Goal: Information Seeking & Learning: Learn about a topic

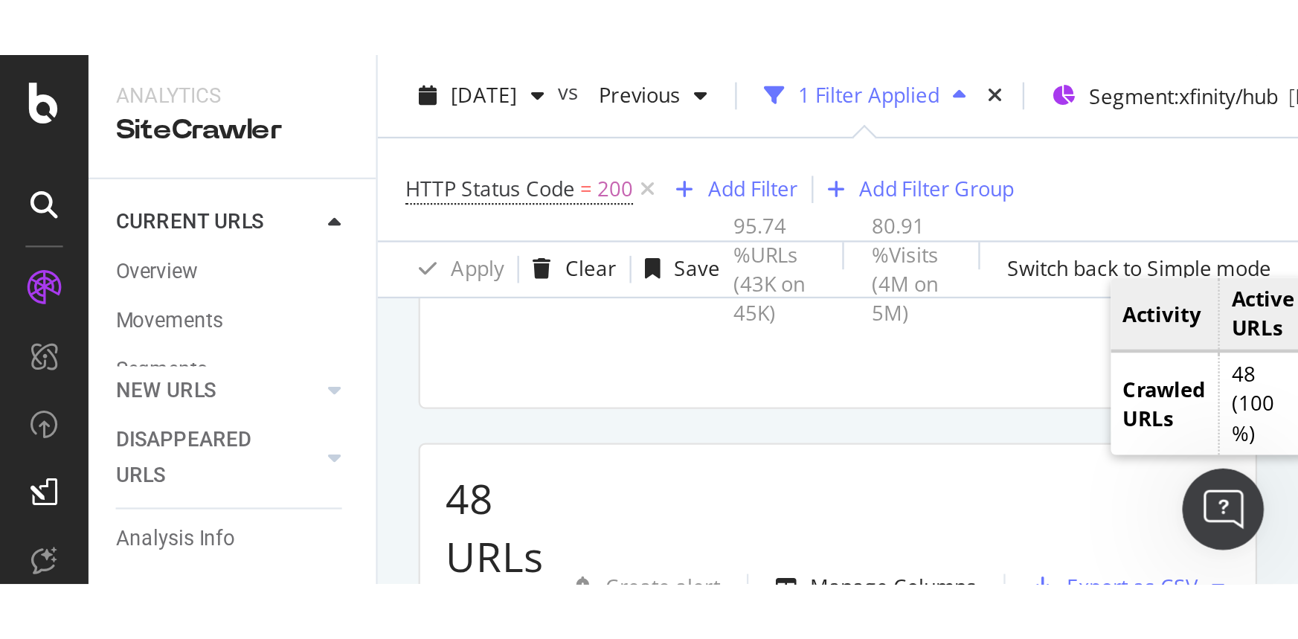
scroll to position [202, 0]
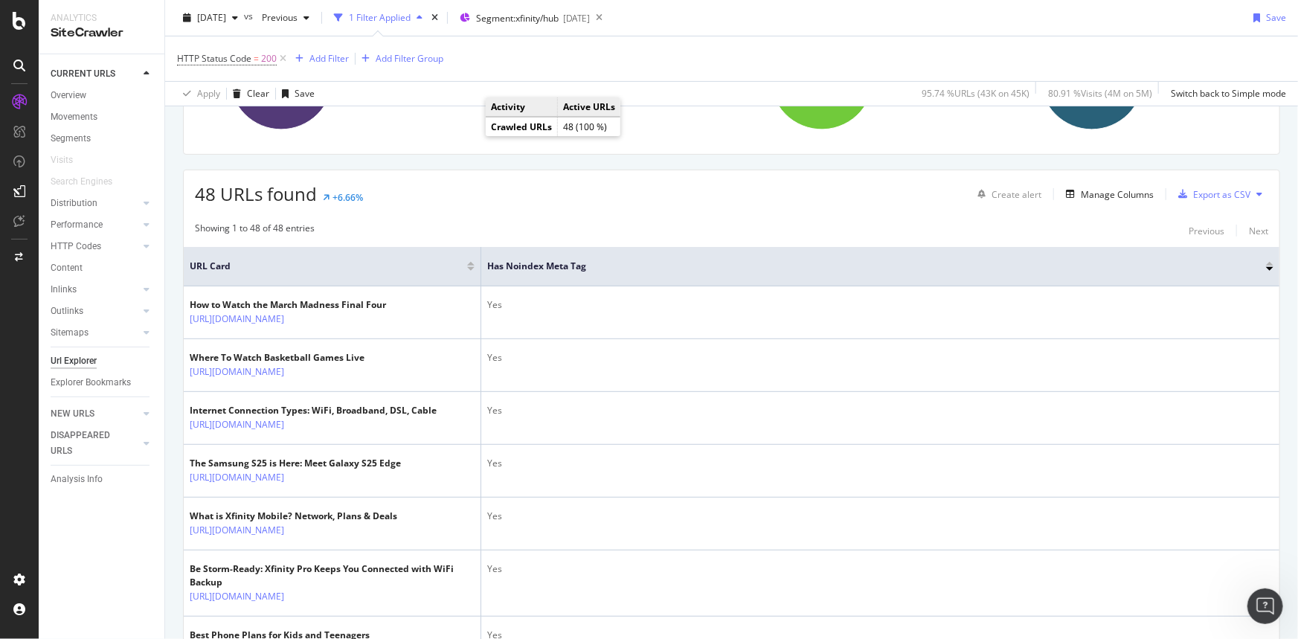
click at [567, 187] on div "48 URLs found +6.66% Create alert Manage Columns Export as CSV" at bounding box center [731, 188] width 1095 height 36
click at [244, 13] on div "button" at bounding box center [235, 17] width 18 height 9
click at [567, 203] on div "48 URLs found +6.66% Create alert Manage Columns Export as CSV" at bounding box center [731, 188] width 1095 height 36
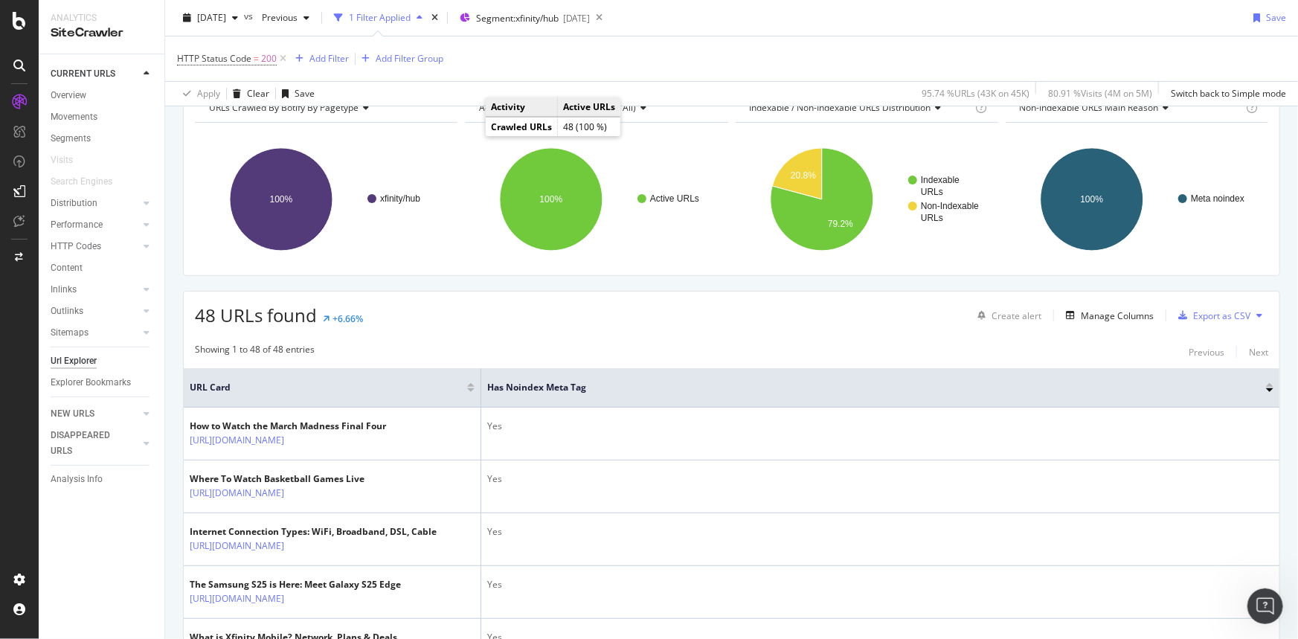
scroll to position [0, 0]
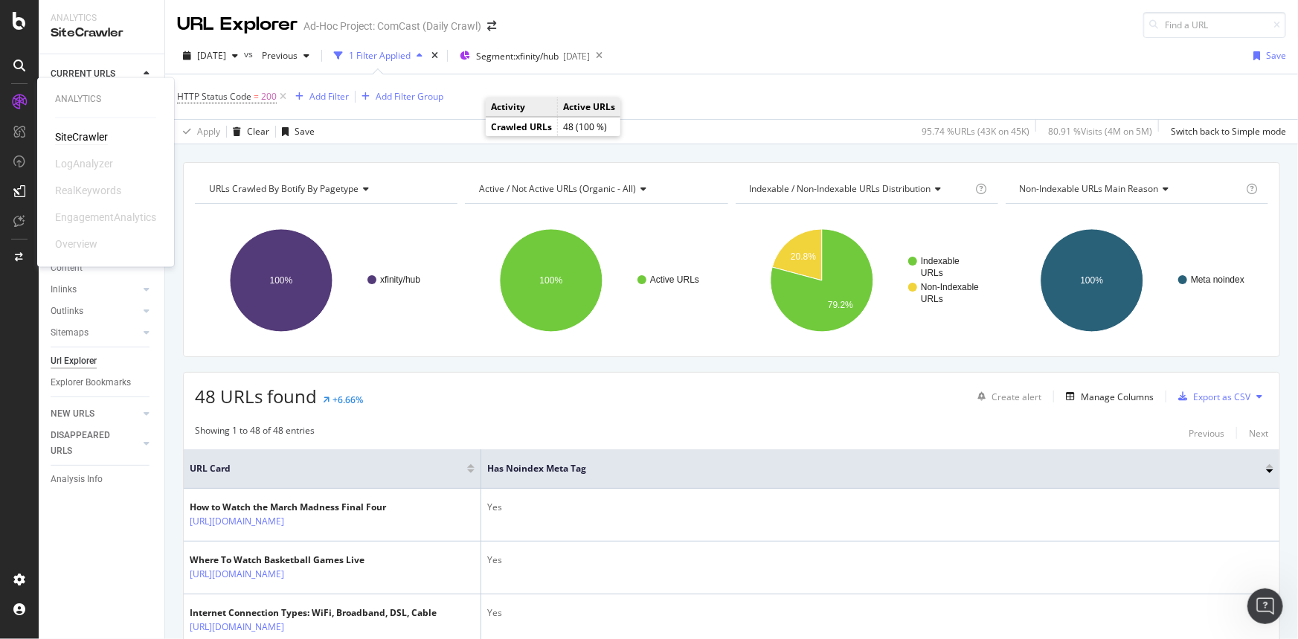
click at [93, 134] on div "SiteCrawler" at bounding box center [81, 137] width 53 height 15
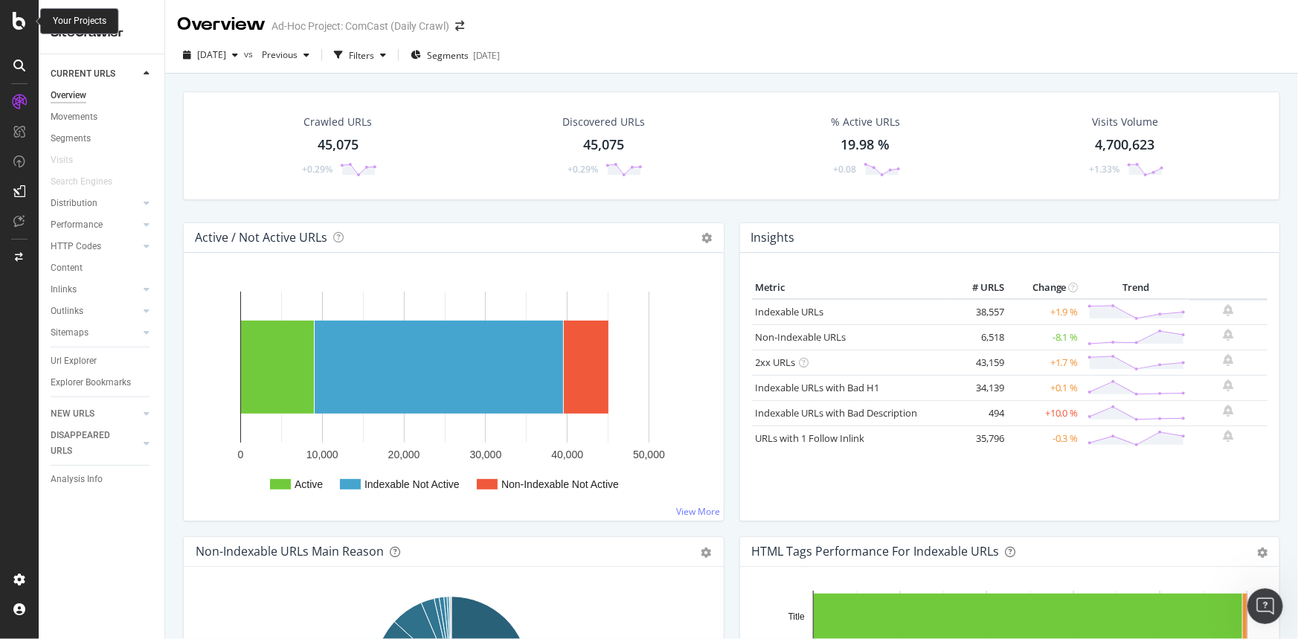
click at [28, 19] on div at bounding box center [19, 21] width 36 height 18
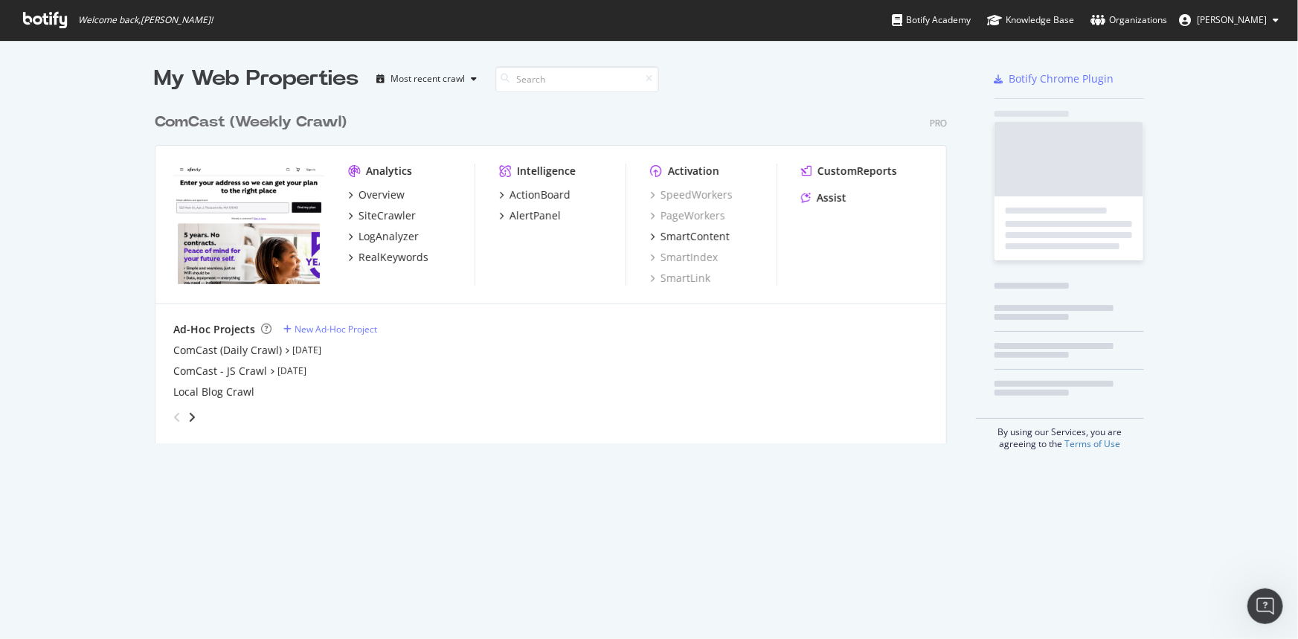
scroll to position [628, 1278]
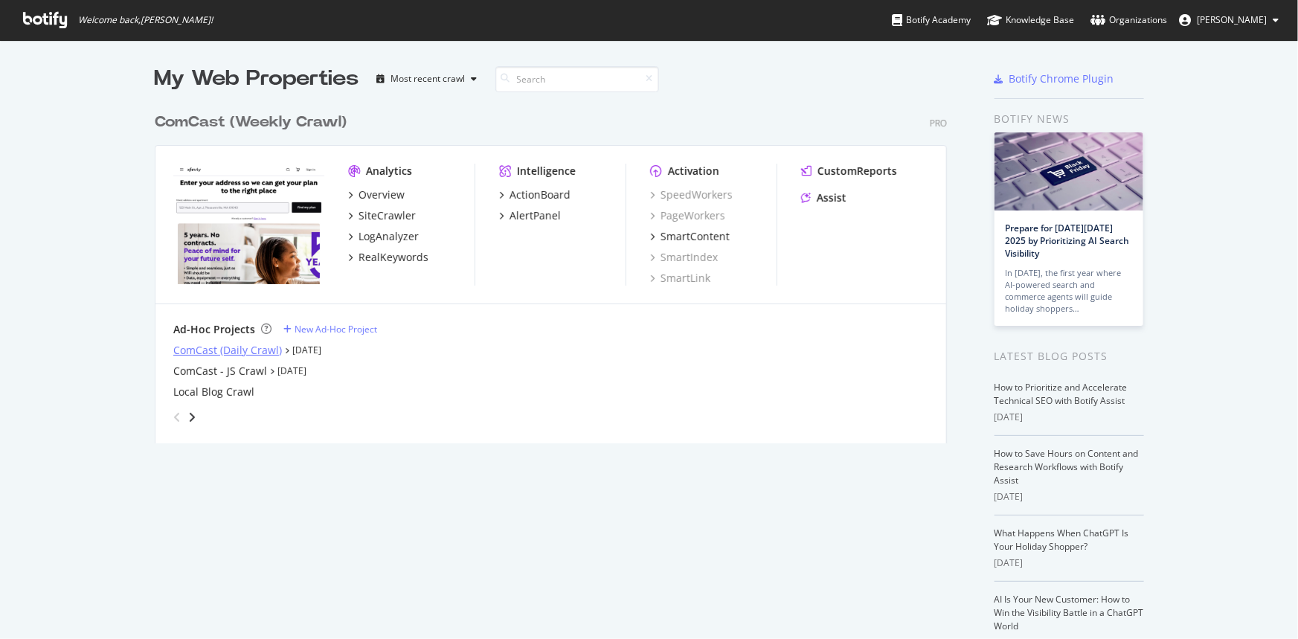
click at [222, 343] on div "ComCast (Daily Crawl)" at bounding box center [227, 350] width 109 height 15
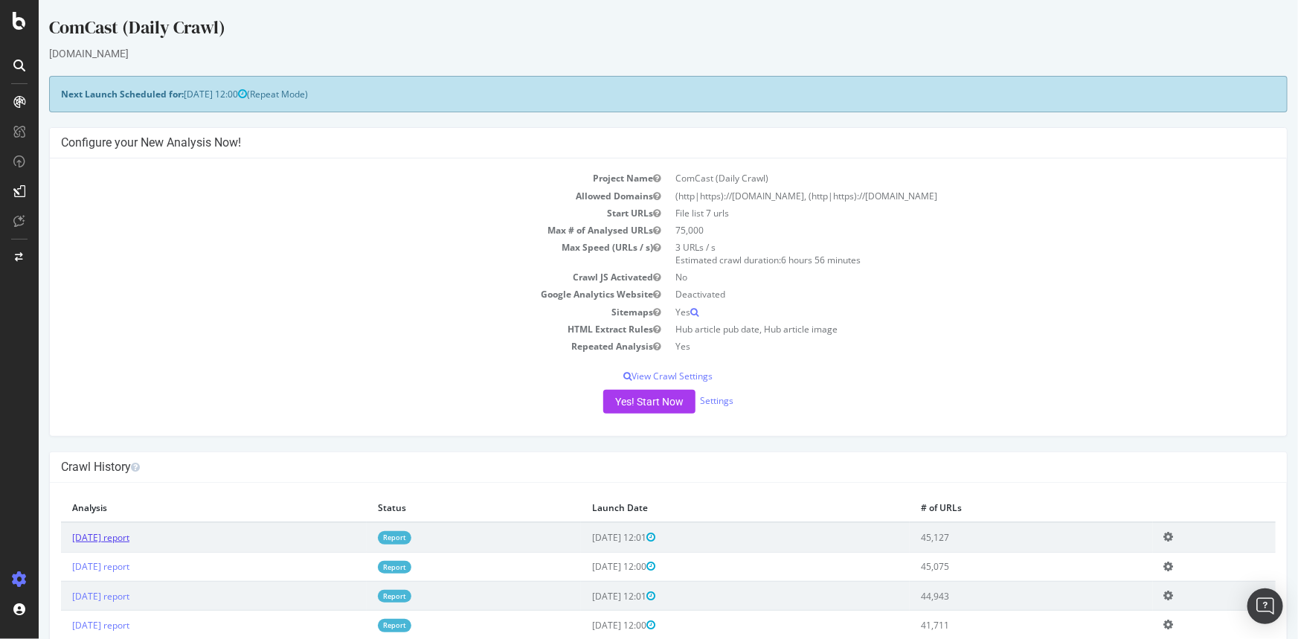
click at [128, 535] on link "2025 Sep. 24th report" at bounding box center [99, 537] width 57 height 13
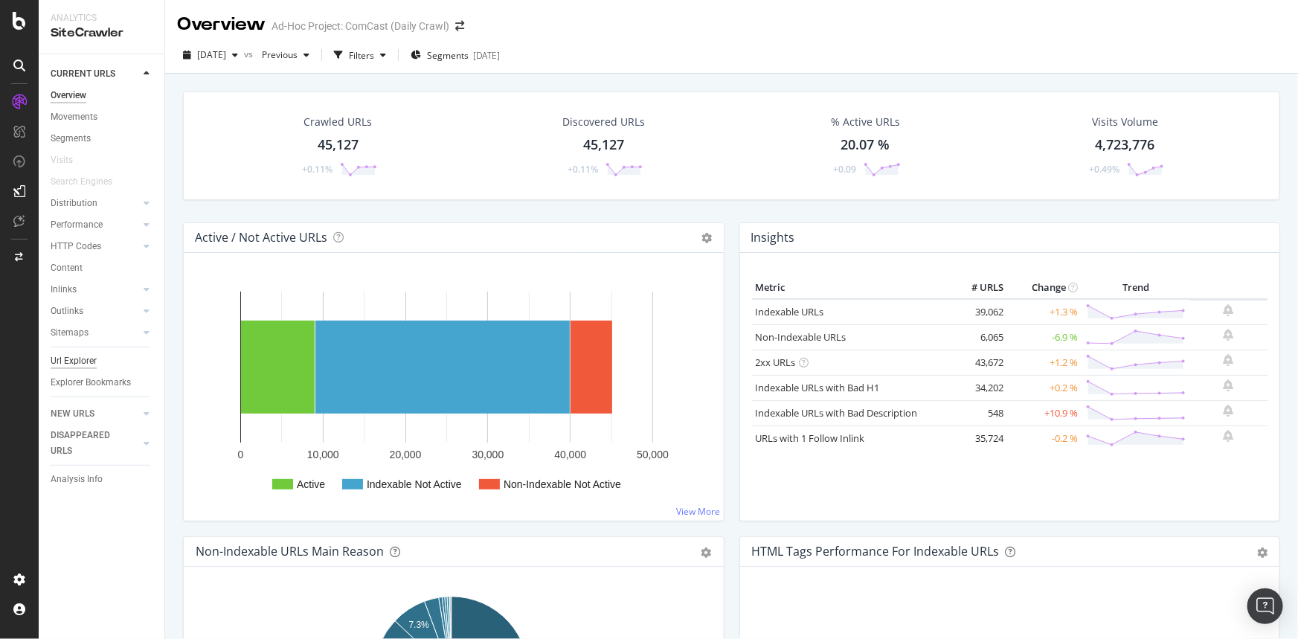
click at [86, 364] on div "Url Explorer" at bounding box center [74, 361] width 46 height 16
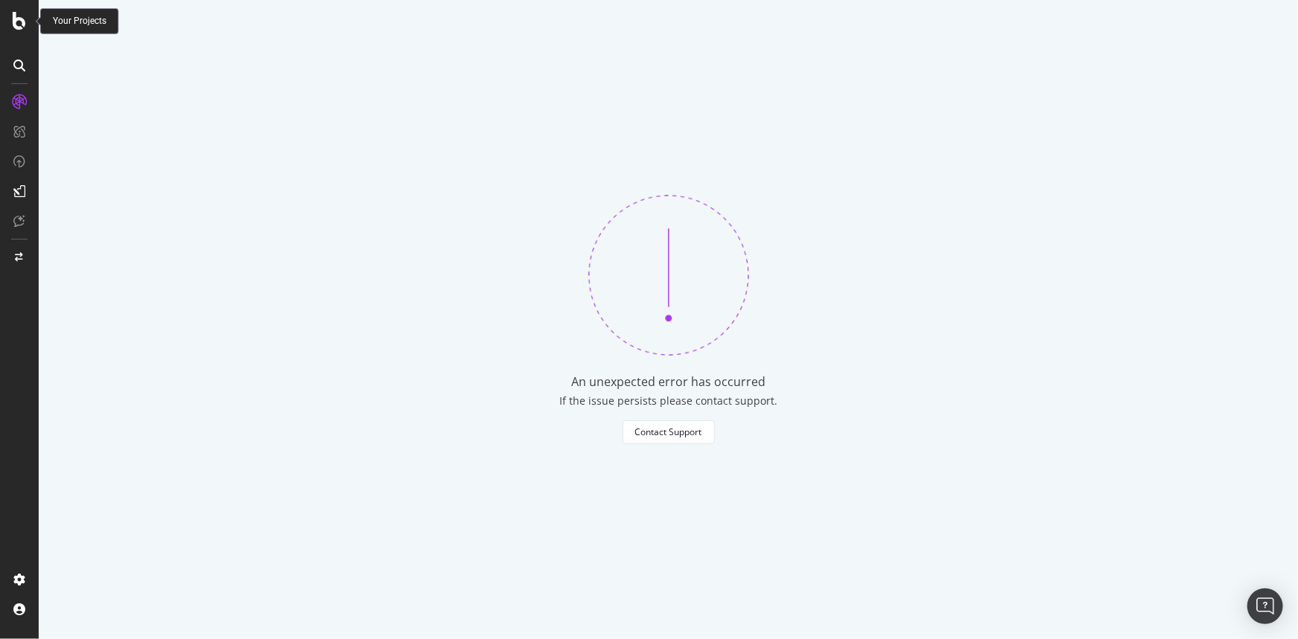
click at [19, 22] on icon at bounding box center [19, 21] width 13 height 18
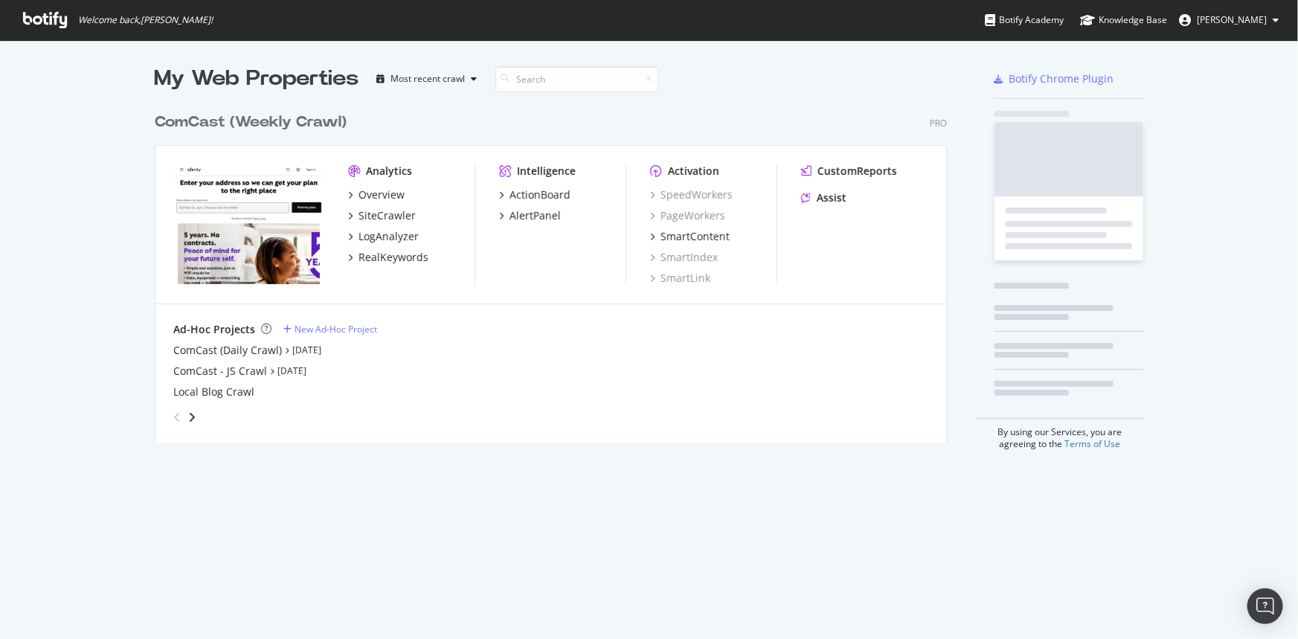
scroll to position [628, 1278]
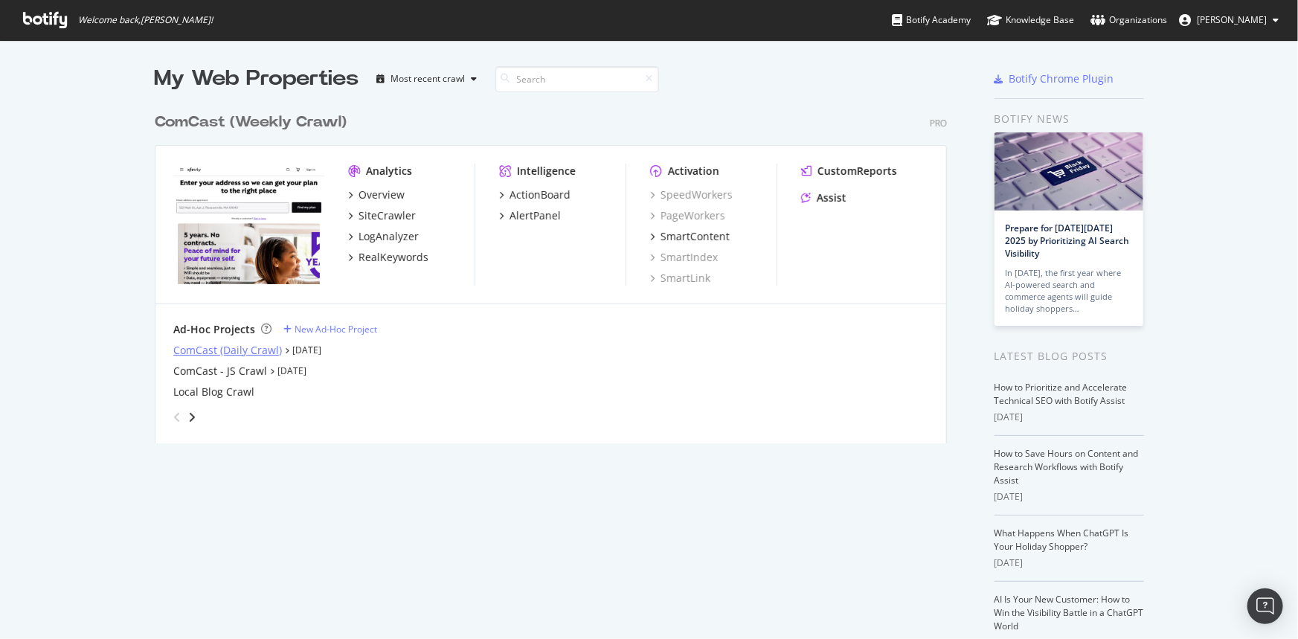
click at [216, 350] on div "ComCast (Daily Crawl)" at bounding box center [227, 350] width 109 height 15
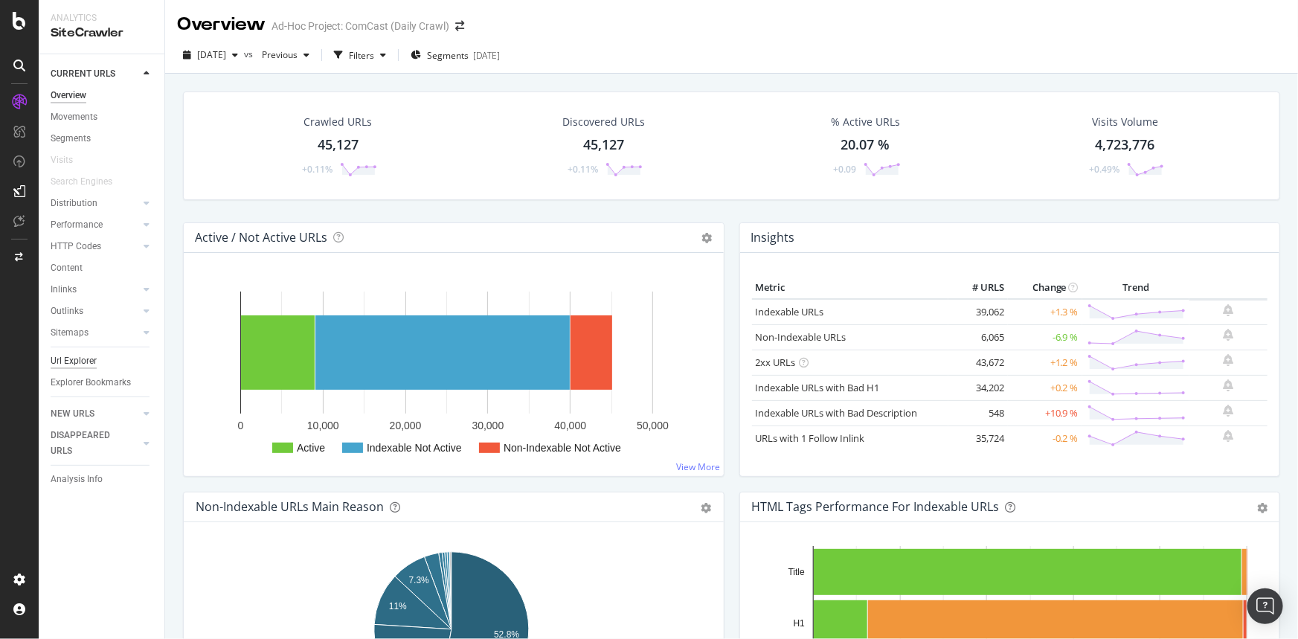
click at [87, 362] on div "Url Explorer" at bounding box center [74, 361] width 46 height 16
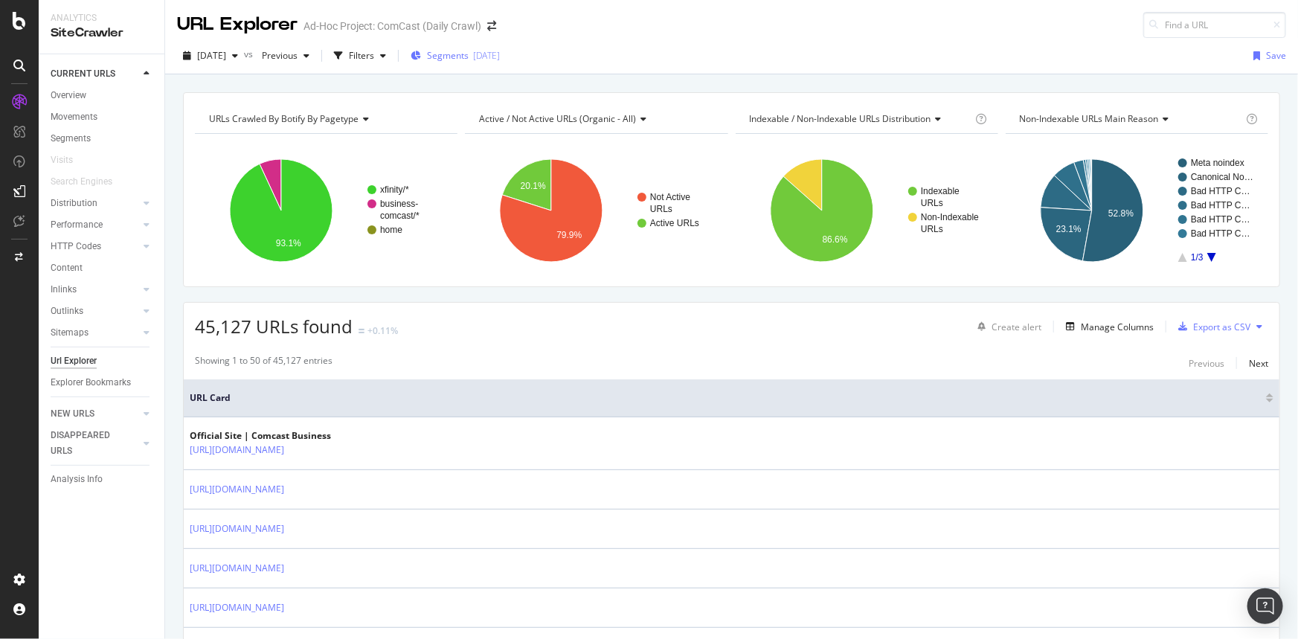
click at [500, 59] on div "[DATE]" at bounding box center [486, 55] width 27 height 13
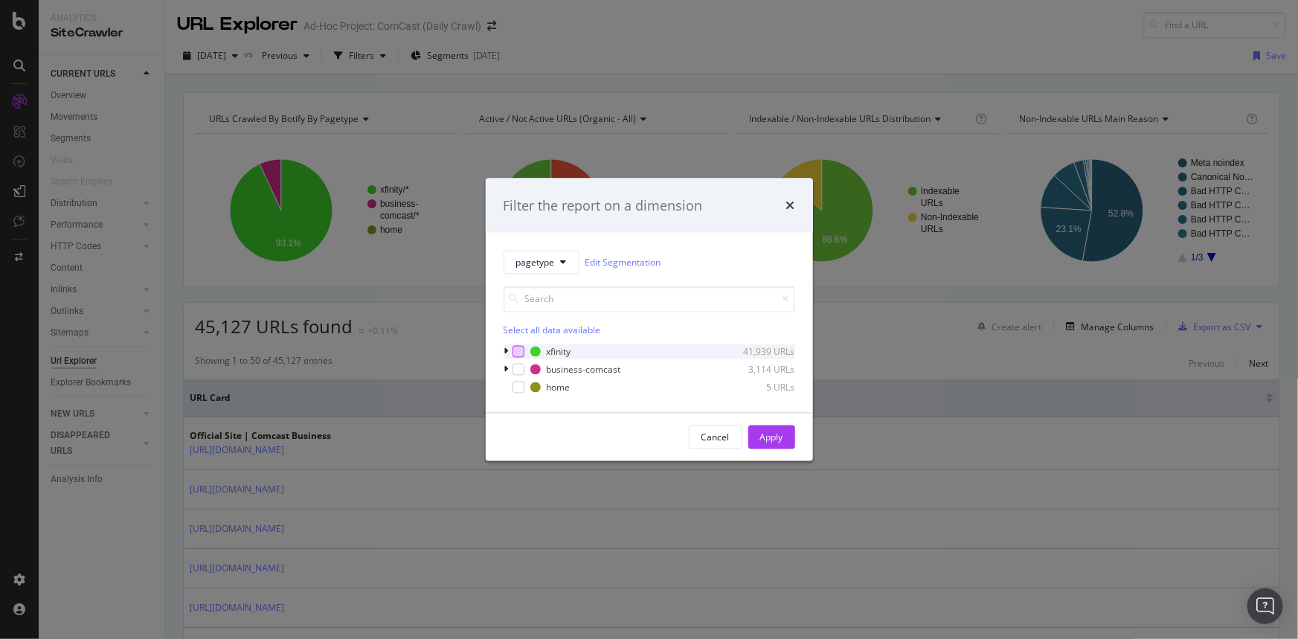
click at [513, 349] on div "modal" at bounding box center [518, 352] width 12 height 12
click at [506, 350] on icon "modal" at bounding box center [506, 351] width 4 height 9
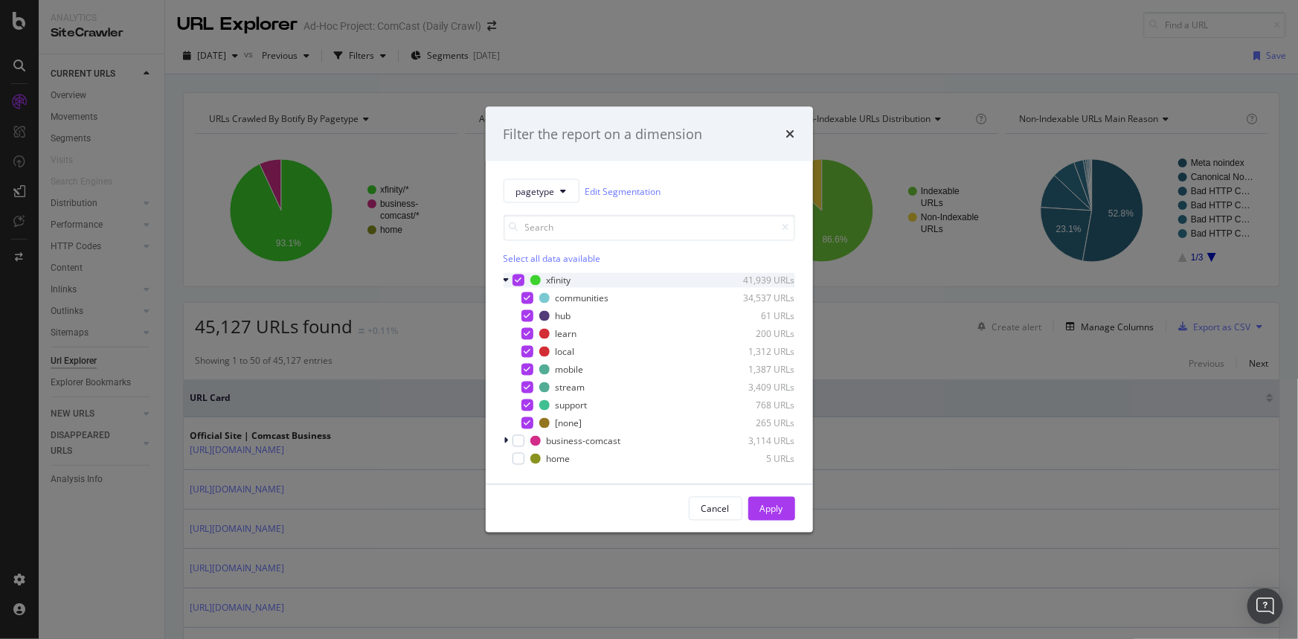
click at [518, 278] on icon "modal" at bounding box center [518, 280] width 7 height 7
click at [521, 312] on div "modal" at bounding box center [527, 316] width 12 height 12
click at [765, 507] on div "Apply" at bounding box center [771, 508] width 23 height 13
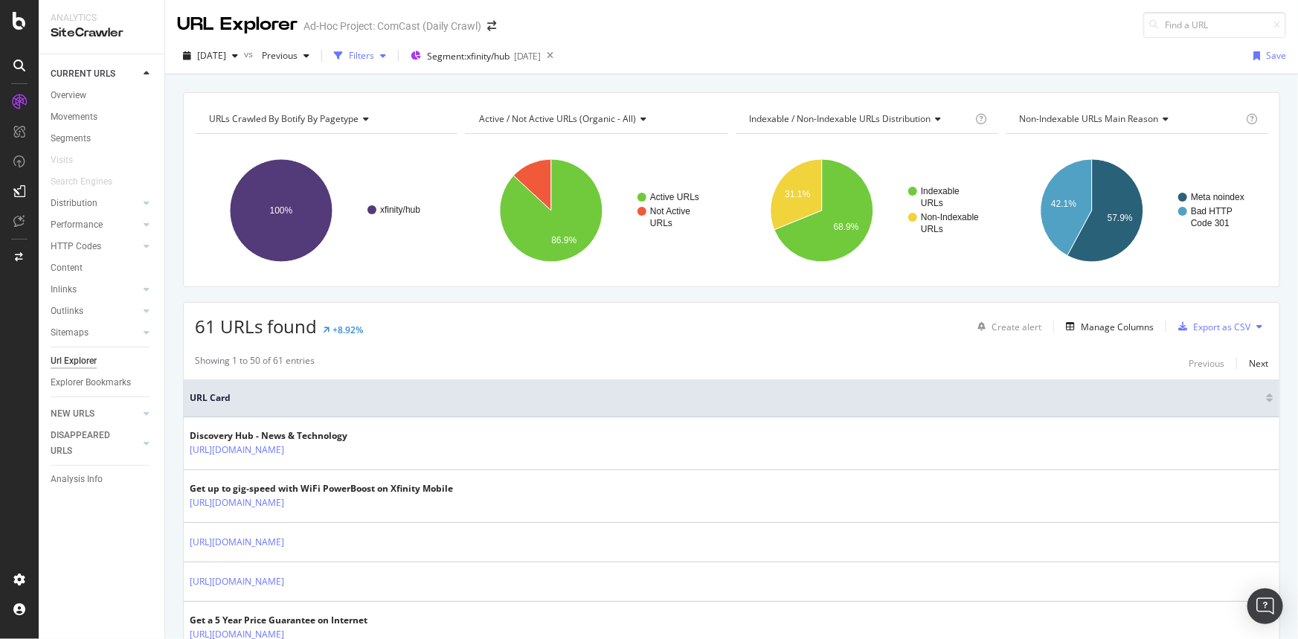
click at [374, 57] on div "Filters" at bounding box center [361, 55] width 25 height 13
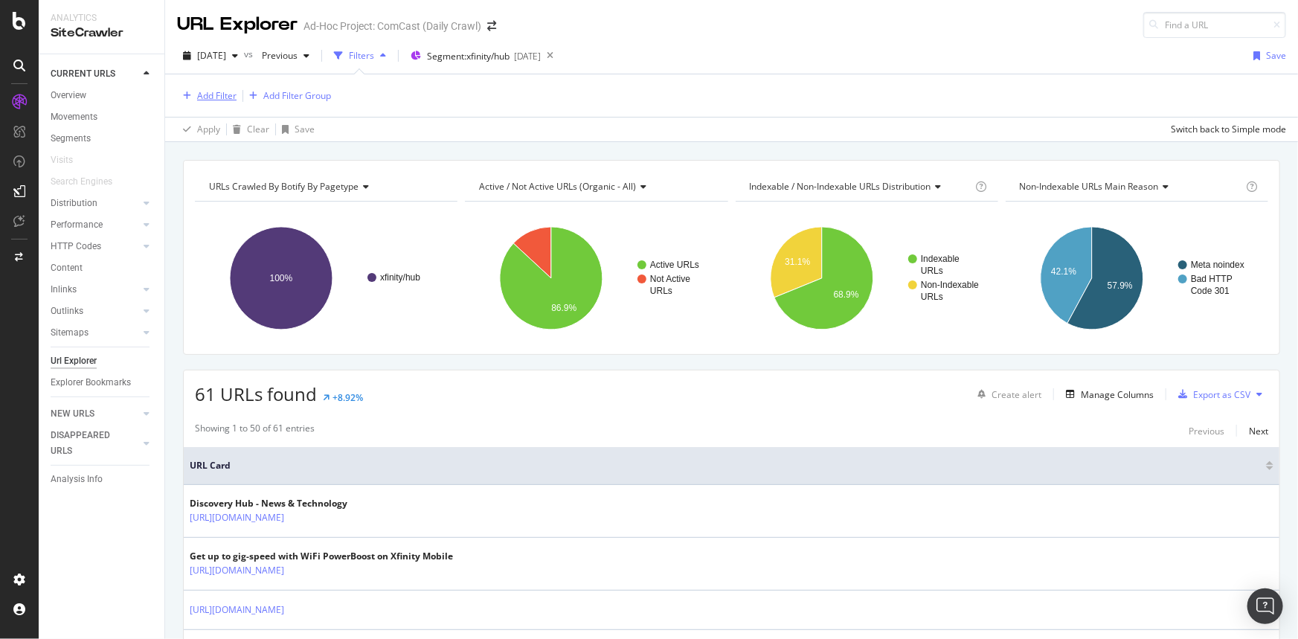
click at [229, 92] on div "Add Filter" at bounding box center [216, 95] width 39 height 13
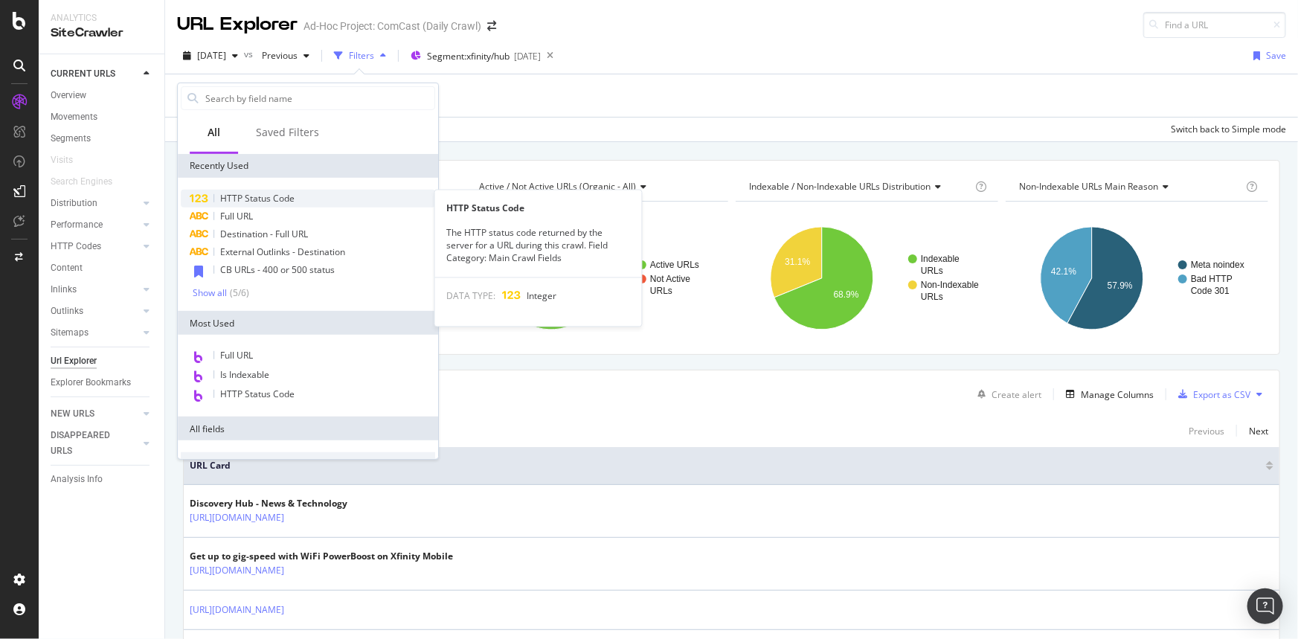
click at [275, 192] on div "HTTP Status Code" at bounding box center [308, 199] width 254 height 18
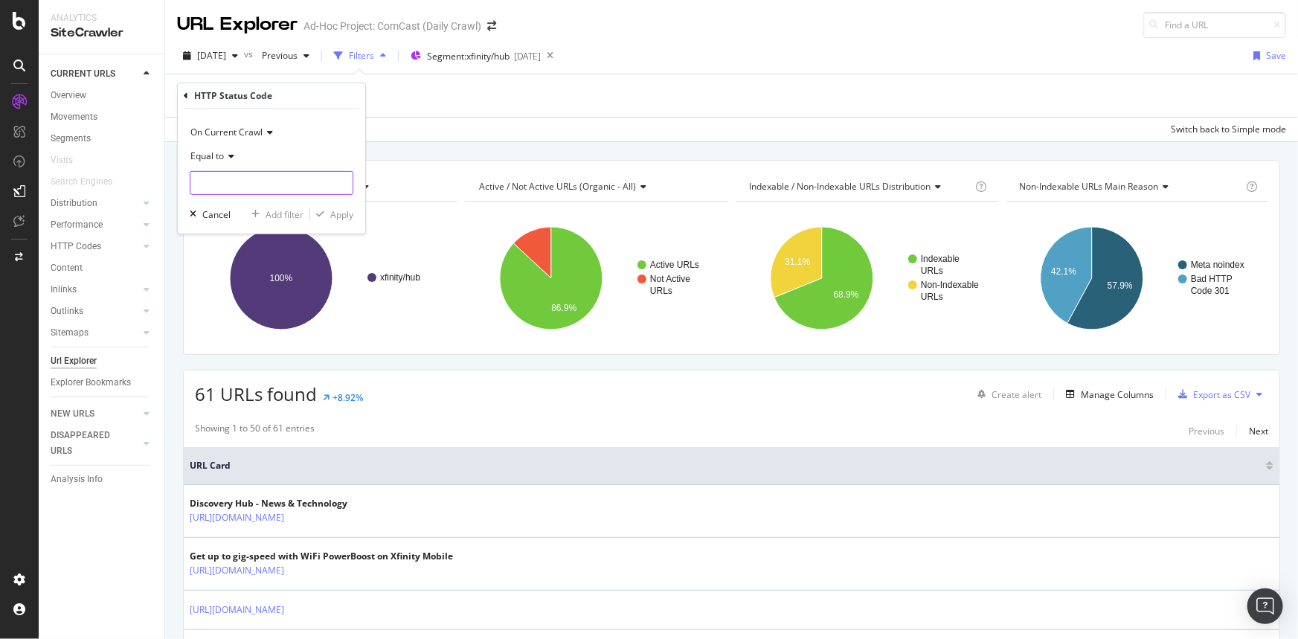
click at [278, 189] on input "number" at bounding box center [272, 183] width 164 height 24
type input "200"
click at [271, 201] on span "200" at bounding box center [246, 202] width 104 height 13
click at [343, 221] on button "Apply" at bounding box center [331, 214] width 43 height 15
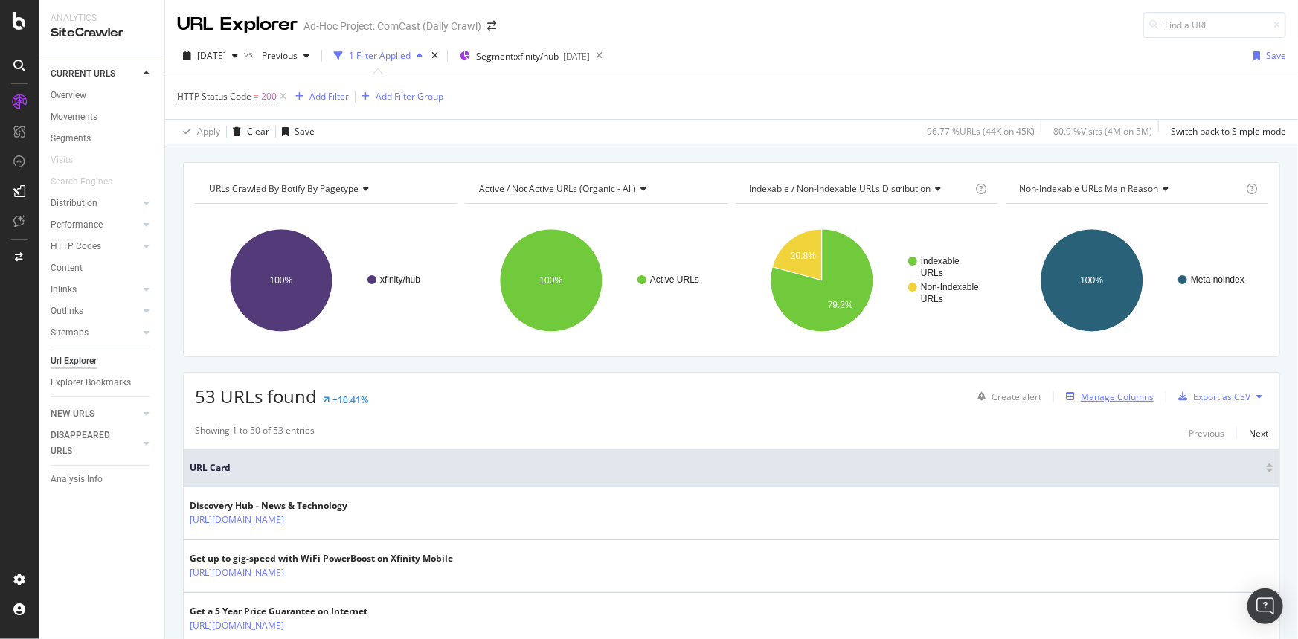
click at [1105, 399] on div "Manage Columns" at bounding box center [1117, 396] width 73 height 13
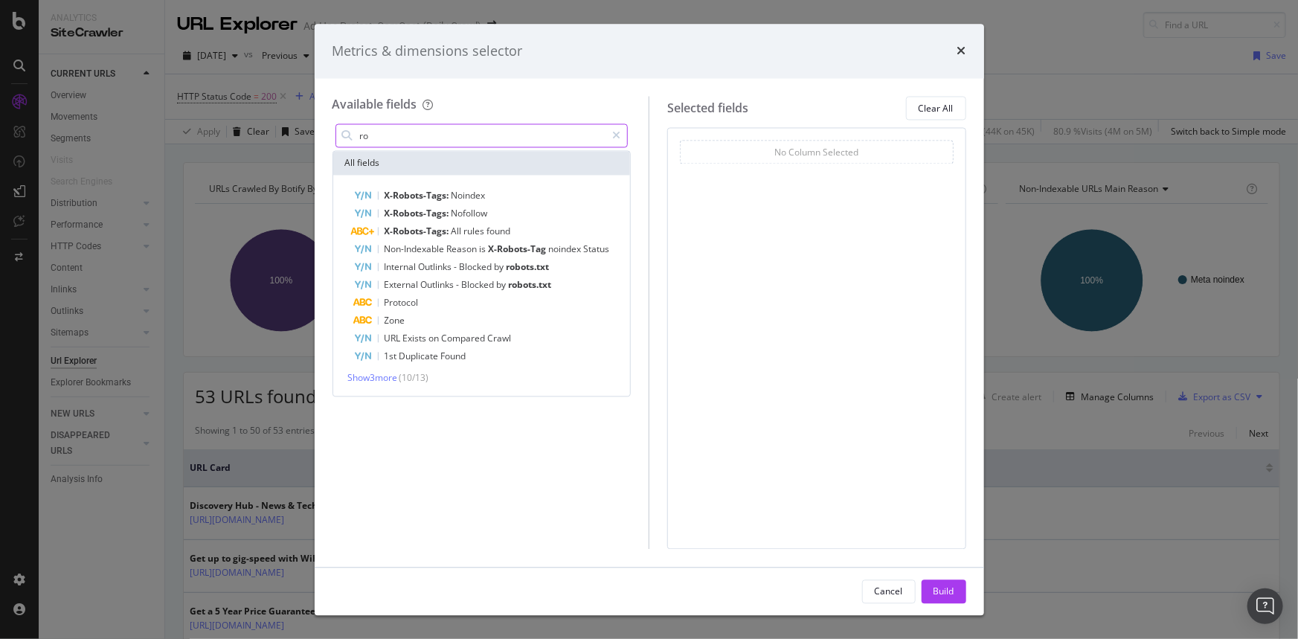
type input "r"
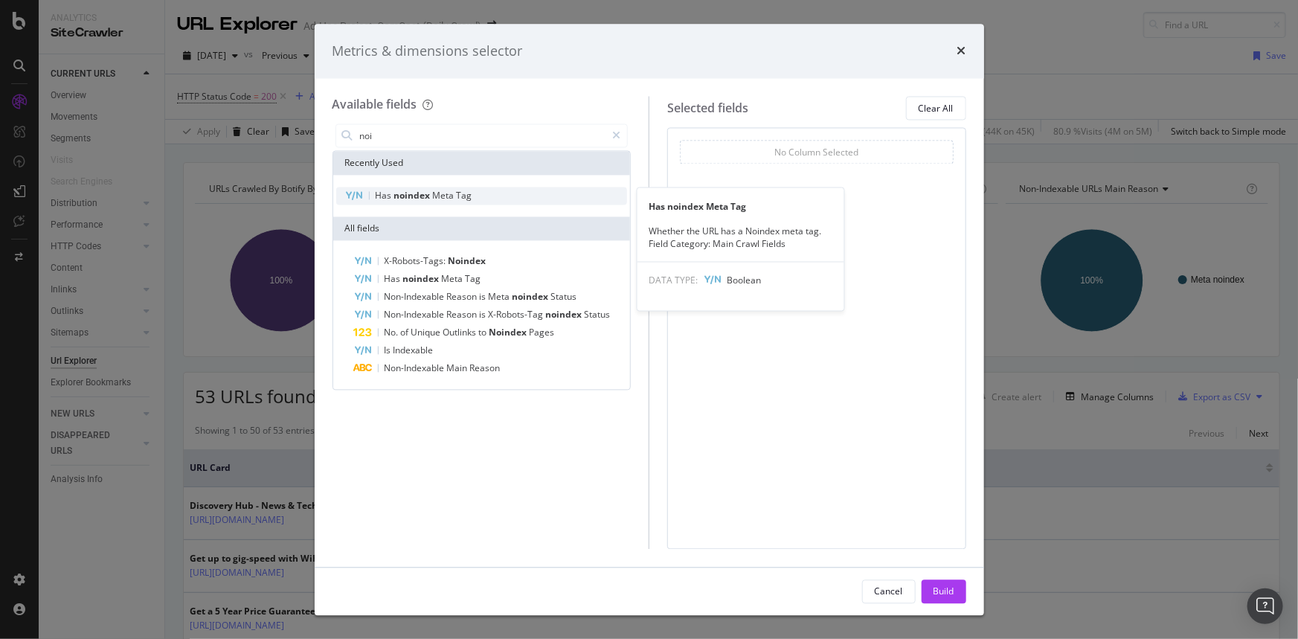
type input "noi"
click at [424, 193] on span "noindex" at bounding box center [413, 196] width 39 height 13
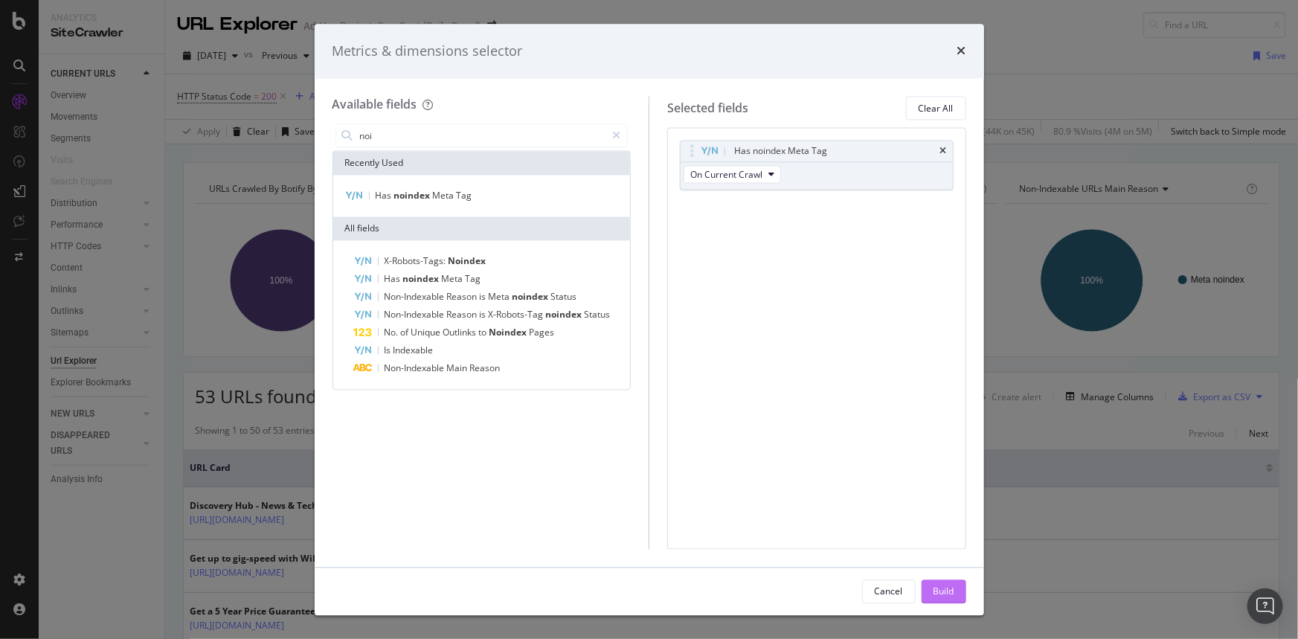
click at [949, 585] on div "Build" at bounding box center [943, 591] width 21 height 13
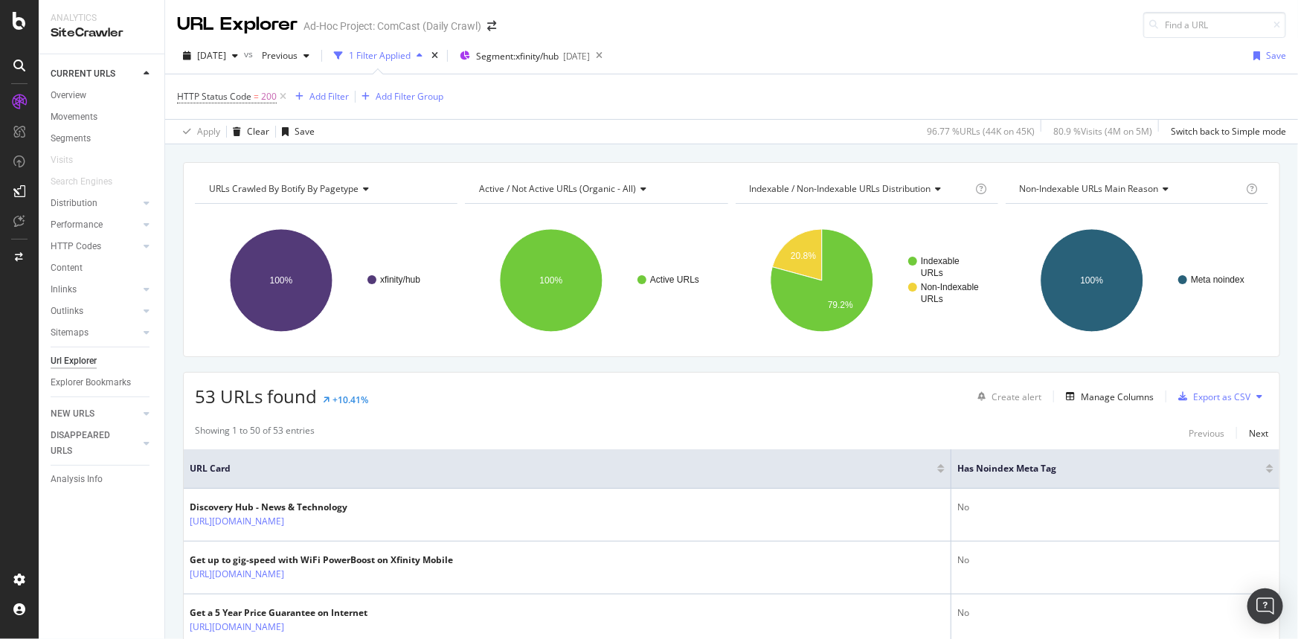
click at [1266, 472] on div at bounding box center [1269, 471] width 7 height 4
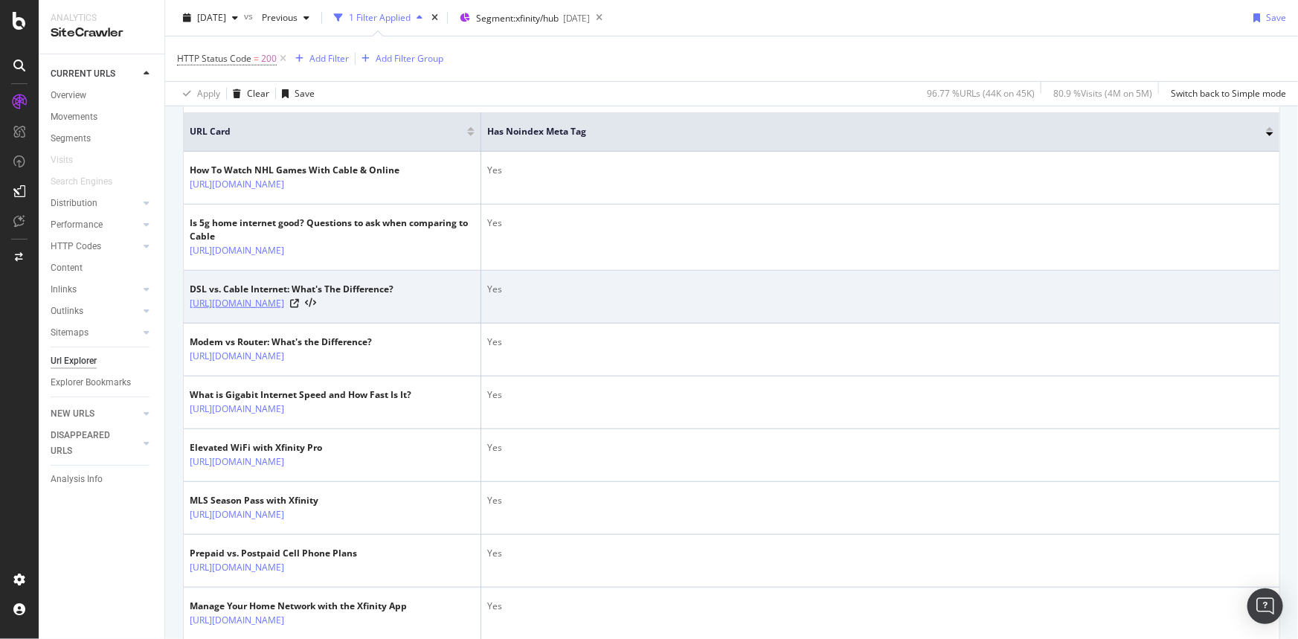
scroll to position [338, 0]
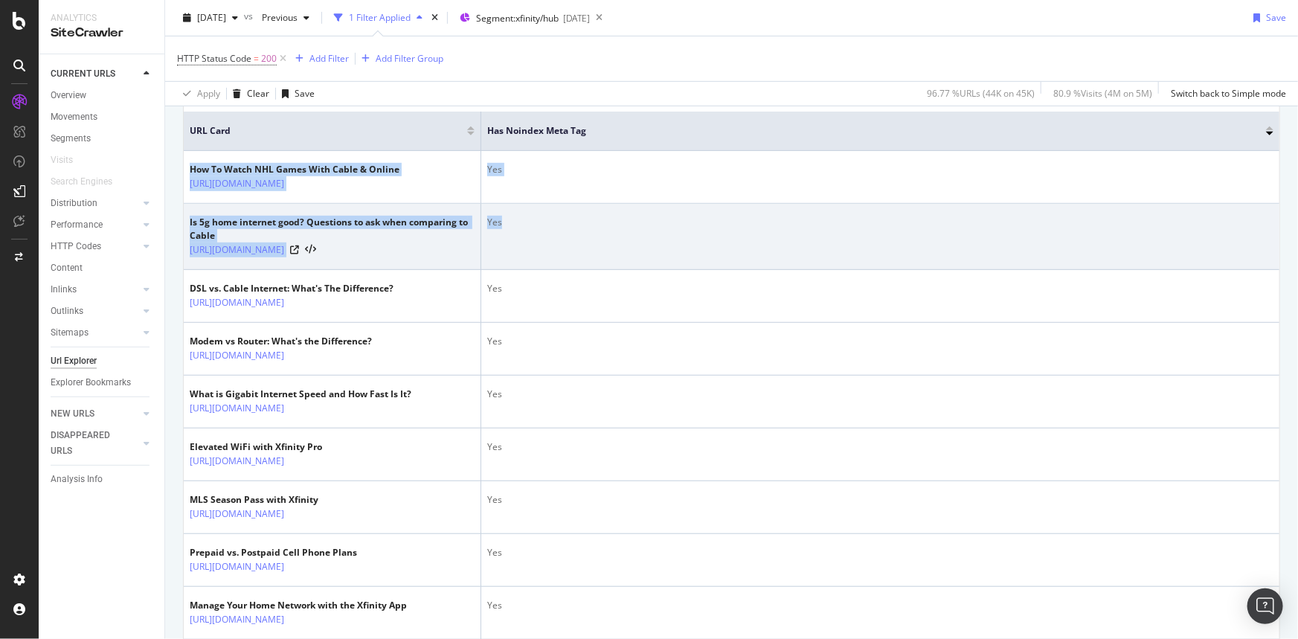
drag, startPoint x: 185, startPoint y: 166, endPoint x: 598, endPoint y: 279, distance: 427.9
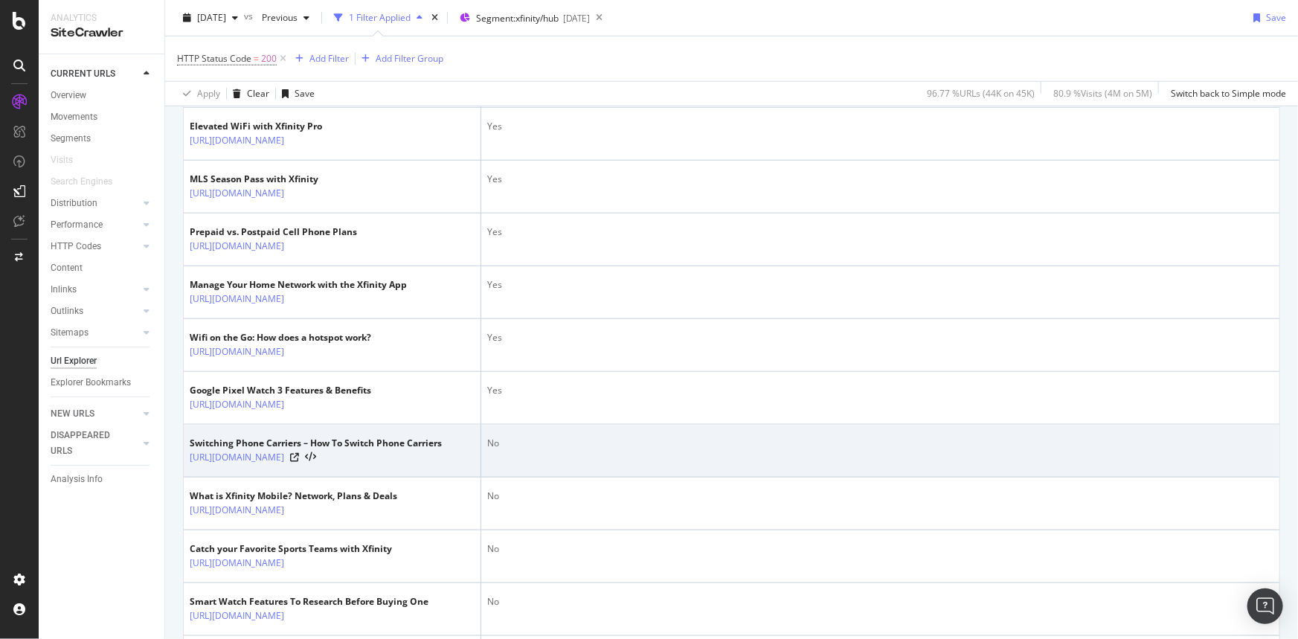
scroll to position [744, 0]
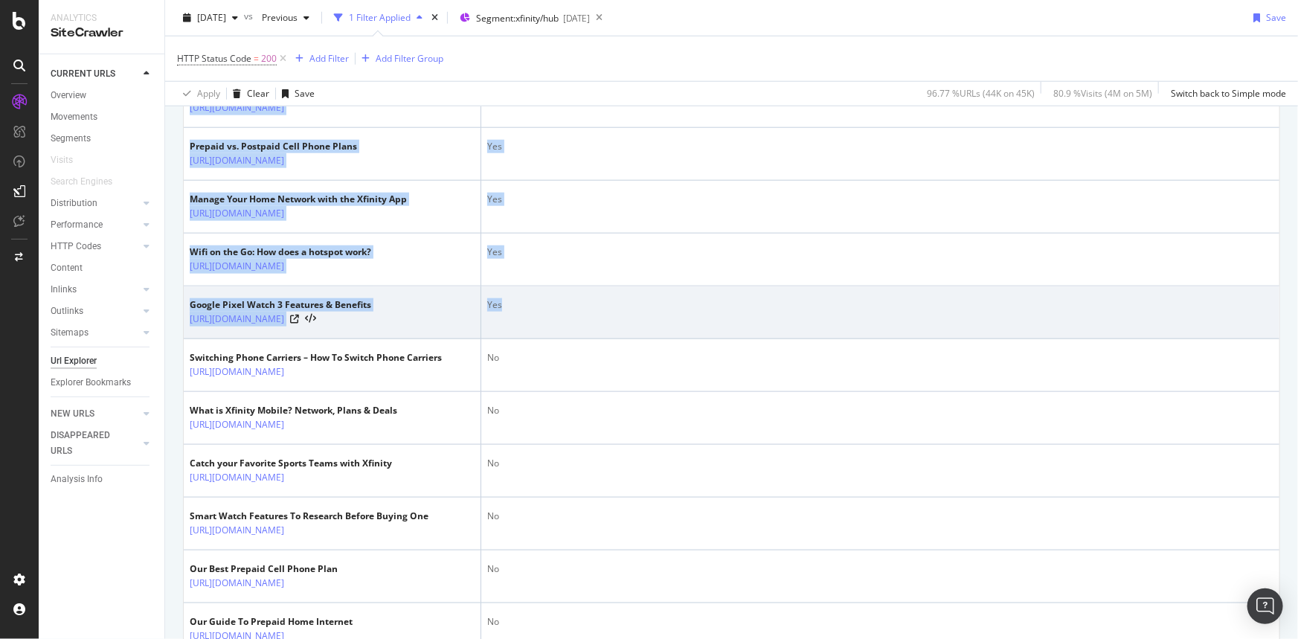
click at [544, 339] on td "Yes" at bounding box center [880, 312] width 798 height 53
